Goal: Find specific page/section: Find specific page/section

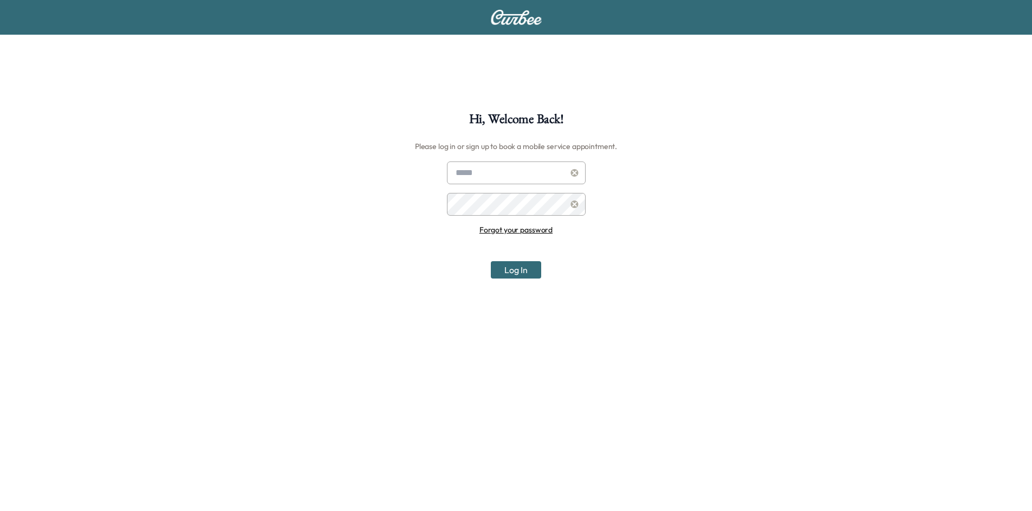
type input "**********"
click at [522, 273] on button "Log In" at bounding box center [516, 269] width 50 height 17
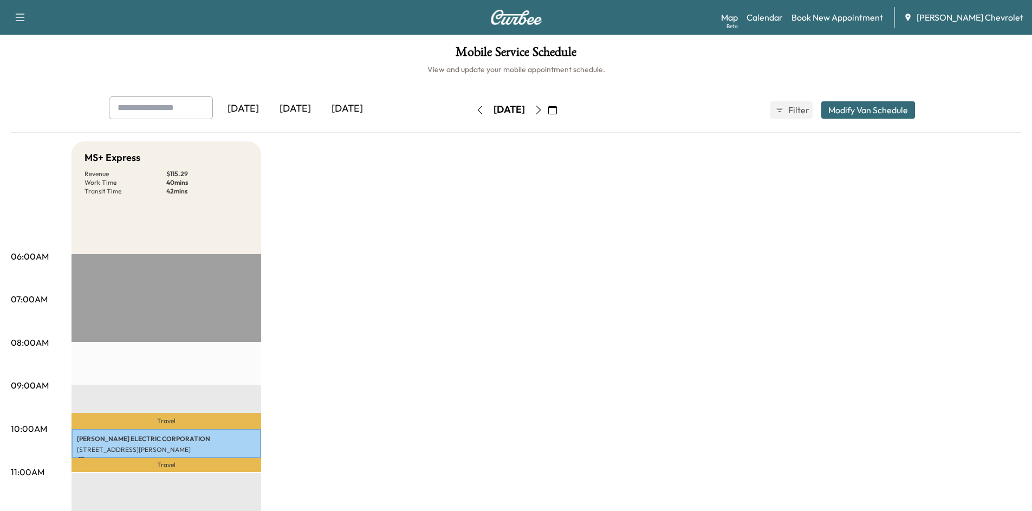
click at [351, 109] on div "[DATE]" at bounding box center [347, 108] width 52 height 25
